Goal: Book appointment/travel/reservation

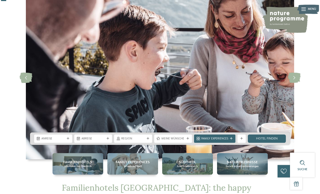
scroll to position [20, 0]
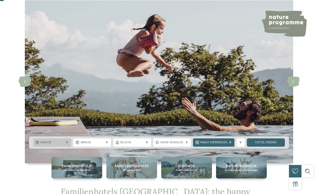
click at [52, 142] on span "Anreise" at bounding box center [52, 143] width 24 height 4
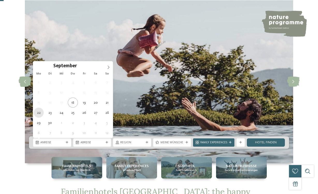
type div "[DATE]"
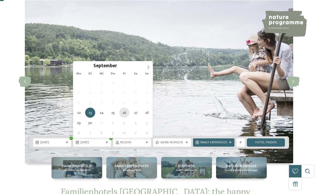
type div "[DATE]"
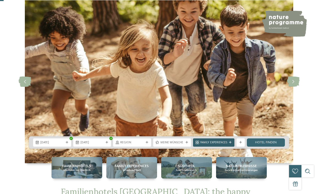
click at [201, 143] on span "Family Experiences" at bounding box center [214, 143] width 27 height 4
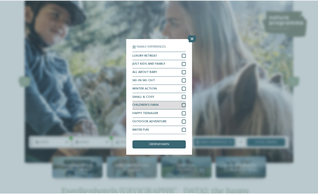
scroll to position [5, 0]
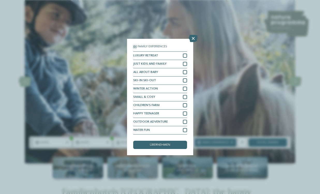
click at [308, 173] on div "slide 1 of 5" at bounding box center [160, 89] width 320 height 179
click at [293, 177] on div "Familienhotels Alle Hotels im Überblick Family Experiences Urlaub auf Maß Südti…" at bounding box center [160, 168] width 282 height 22
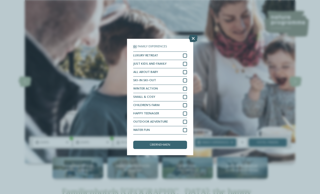
click at [193, 35] on icon at bounding box center [193, 38] width 9 height 7
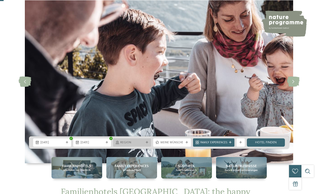
click at [131, 141] on span "Region" at bounding box center [132, 143] width 24 height 4
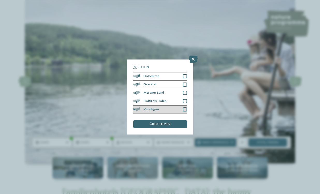
click at [185, 108] on div at bounding box center [185, 110] width 4 height 4
click at [169, 123] on span "übernehmen" at bounding box center [160, 124] width 20 height 3
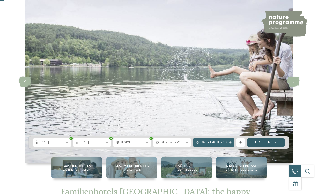
click at [260, 143] on link "Hotel finden" at bounding box center [266, 143] width 38 height 8
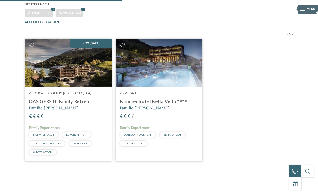
scroll to position [127, 0]
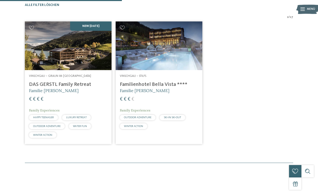
click at [86, 62] on img at bounding box center [68, 46] width 87 height 49
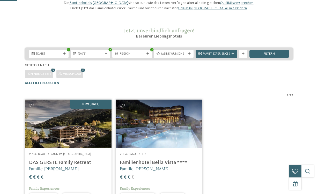
scroll to position [52, 0]
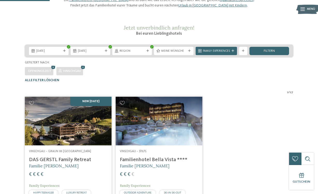
click at [175, 125] on img at bounding box center [159, 121] width 87 height 49
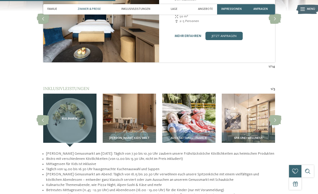
scroll to position [507, 0]
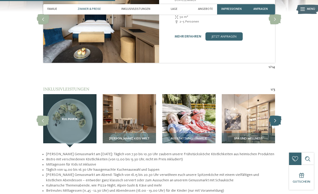
click at [273, 116] on icon at bounding box center [275, 121] width 13 height 10
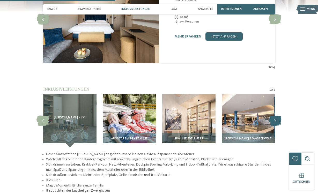
click at [273, 116] on icon at bounding box center [275, 121] width 13 height 10
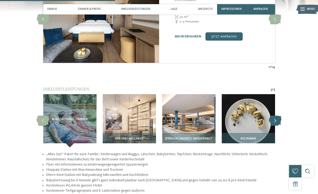
click at [273, 116] on icon at bounding box center [275, 121] width 13 height 10
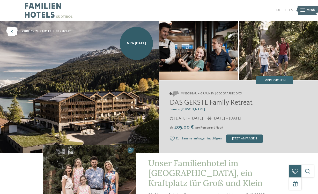
scroll to position [0, 0]
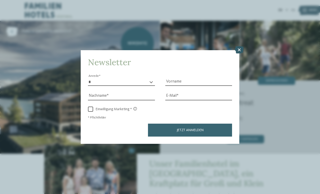
click at [239, 46] on icon at bounding box center [239, 49] width 9 height 7
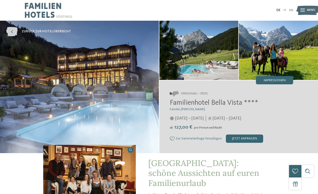
click at [27, 31] on span "zurück zur Hotelübersicht" at bounding box center [46, 31] width 49 height 5
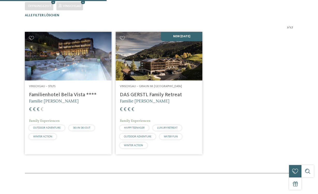
scroll to position [127, 0]
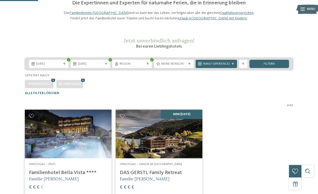
scroll to position [37, 0]
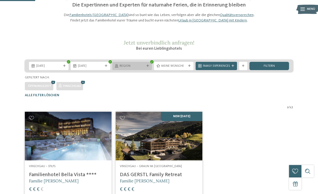
click at [148, 67] on icon at bounding box center [148, 66] width 3 height 3
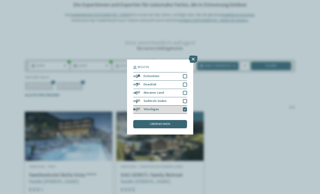
click at [186, 109] on icon at bounding box center [185, 110] width 3 height 3
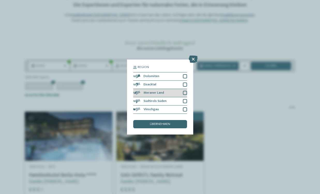
click at [186, 91] on div at bounding box center [185, 93] width 4 height 4
click at [168, 123] on span "übernehmen" at bounding box center [160, 124] width 20 height 3
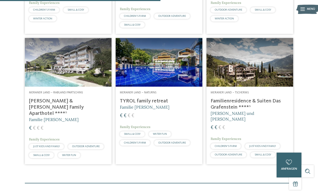
scroll to position [240, 0]
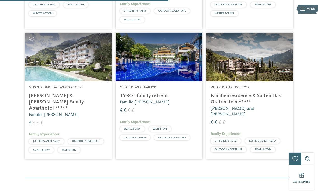
click at [169, 67] on img at bounding box center [159, 57] width 87 height 49
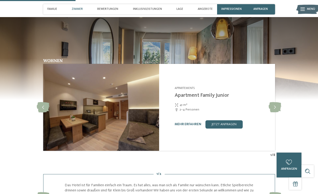
scroll to position [359, 0]
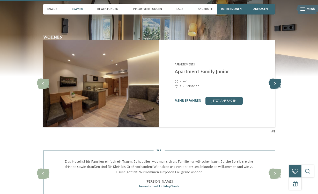
click at [275, 82] on icon at bounding box center [275, 84] width 13 height 10
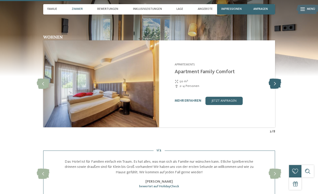
click at [275, 82] on icon at bounding box center [275, 84] width 13 height 10
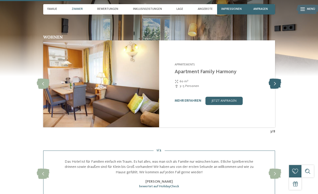
click at [275, 82] on icon at bounding box center [275, 84] width 13 height 10
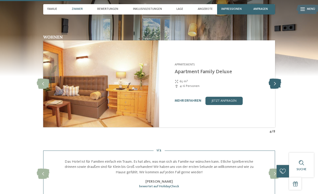
click at [275, 82] on icon at bounding box center [275, 84] width 13 height 10
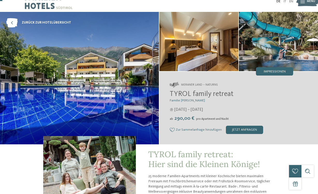
scroll to position [8, 0]
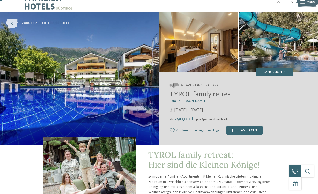
click at [14, 23] on icon at bounding box center [11, 23] width 11 height 9
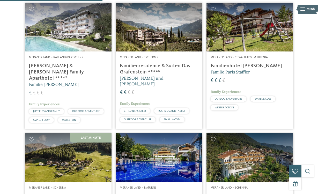
scroll to position [145, 0]
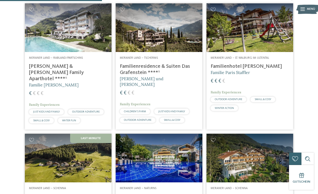
click at [74, 52] on img at bounding box center [68, 27] width 87 height 49
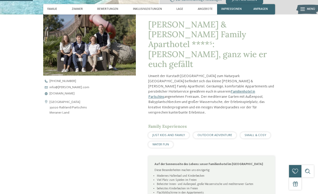
scroll to position [148, 0]
click at [66, 92] on span "www.heidi-edith.com" at bounding box center [61, 93] width 25 height 3
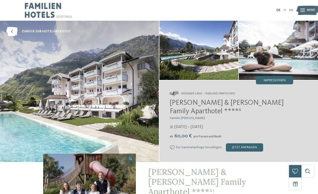
scroll to position [0, 0]
click at [14, 31] on icon at bounding box center [11, 31] width 11 height 9
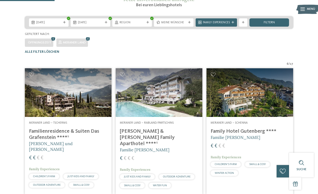
scroll to position [68, 0]
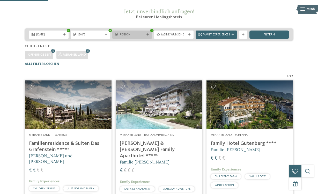
click at [146, 39] on div "Region" at bounding box center [132, 35] width 40 height 8
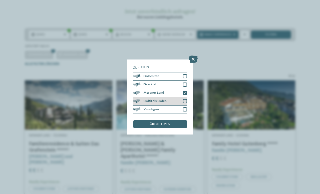
click at [186, 99] on div at bounding box center [185, 101] width 4 height 4
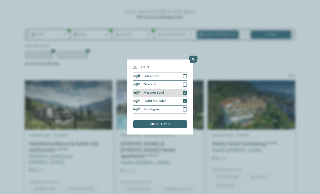
click at [186, 92] on icon at bounding box center [185, 93] width 3 height 3
click at [167, 123] on span "übernehmen" at bounding box center [160, 124] width 20 height 3
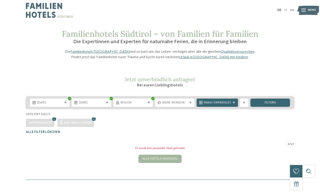
scroll to position [0, 0]
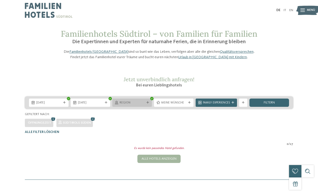
click at [148, 104] on icon at bounding box center [148, 103] width 3 height 3
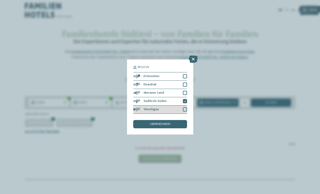
click at [186, 108] on div at bounding box center [185, 110] width 4 height 4
